Goal: Find contact information: Find contact information

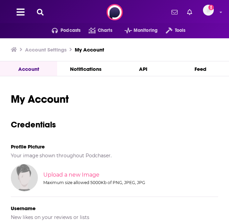
click at [45, 15] on button at bounding box center [40, 12] width 11 height 8
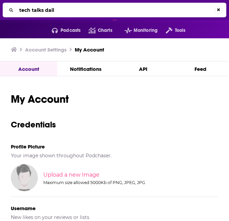
type input "tech talks daily"
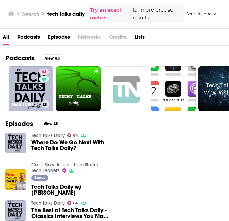
scroll to position [43, 0]
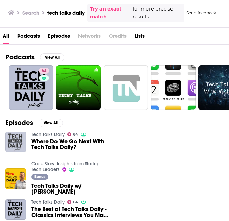
click at [17, 141] on img "Where Do We Go Next With Tech Talks Daily?" at bounding box center [15, 141] width 21 height 21
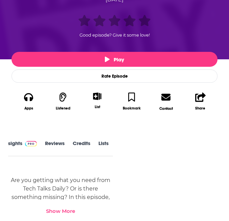
scroll to position [111, 0]
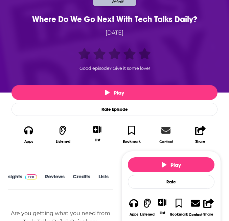
click at [166, 135] on link "Contact" at bounding box center [166, 134] width 35 height 27
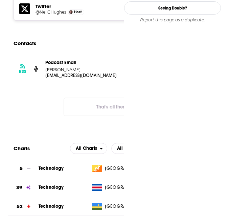
scroll to position [799, 0]
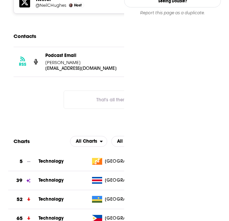
drag, startPoint x: 46, startPoint y: 31, endPoint x: 88, endPoint y: 33, distance: 41.7
click at [88, 60] on p "[PERSON_NAME]" at bounding box center [81, 63] width 73 height 6
copy p "[PERSON_NAME]"
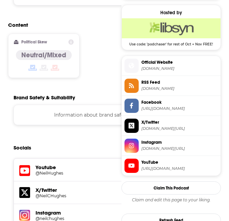
scroll to position [516, 0]
